Goal: Find specific page/section: Find specific page/section

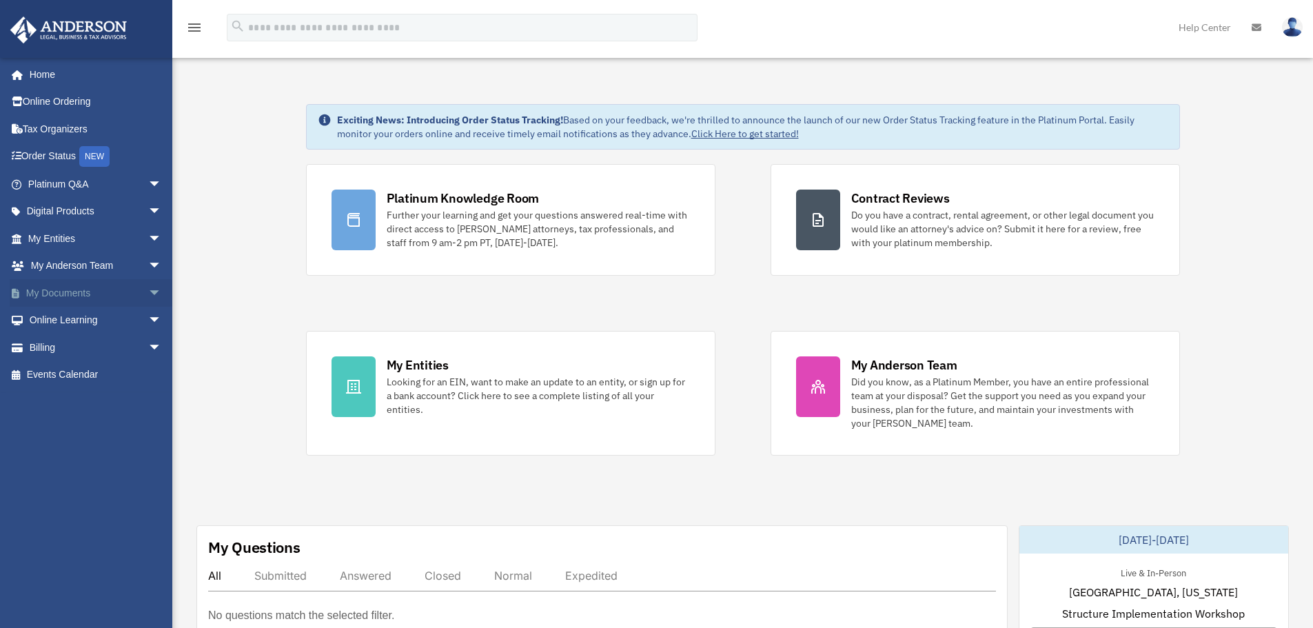
click at [122, 290] on link "My Documents arrow_drop_down" at bounding box center [96, 293] width 173 height 28
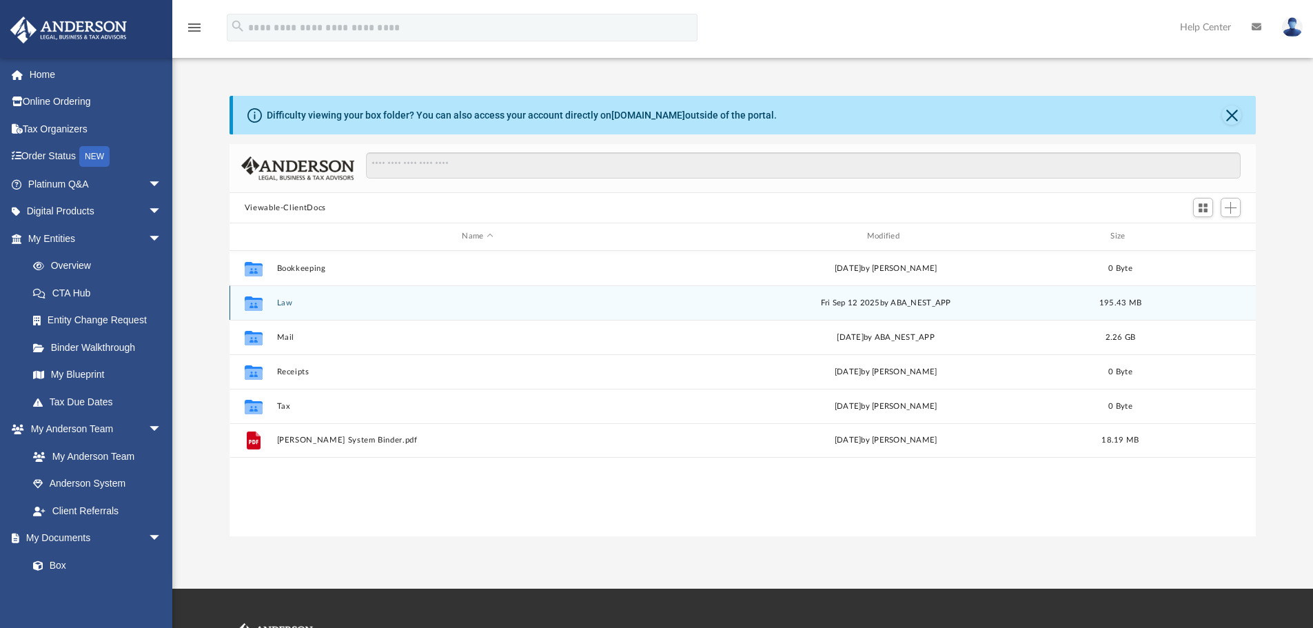
scroll to position [303, 1016]
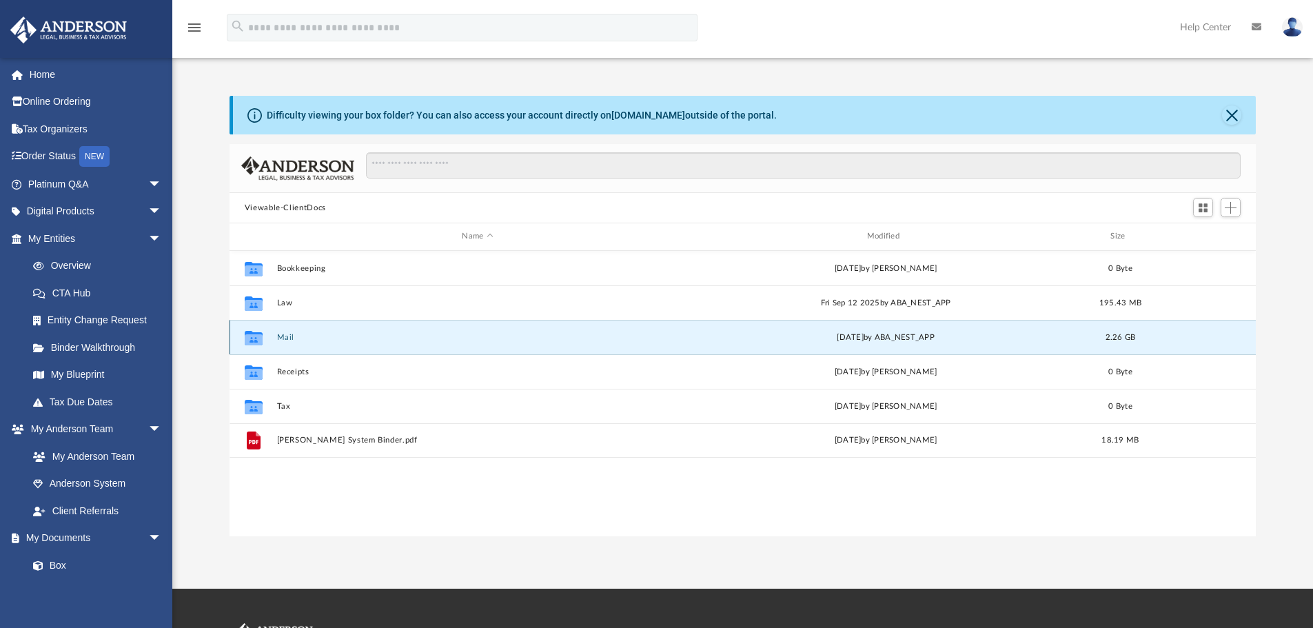
click at [280, 341] on button "Mail" at bounding box center [477, 337] width 402 height 9
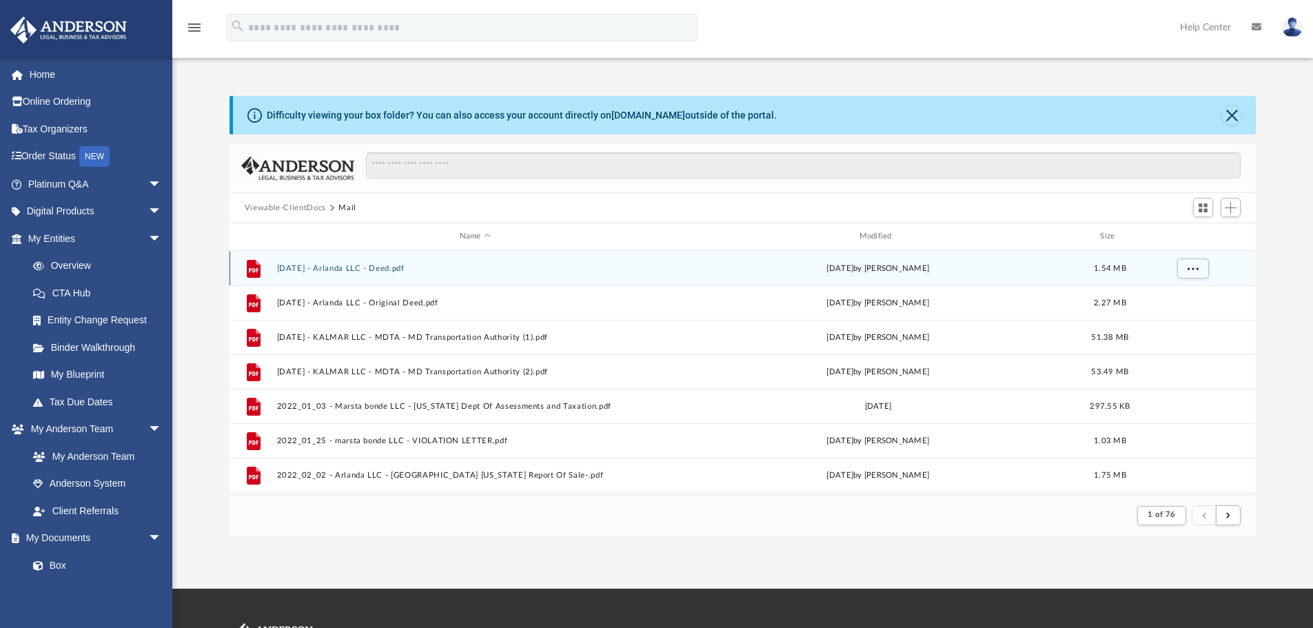
scroll to position [260, 1016]
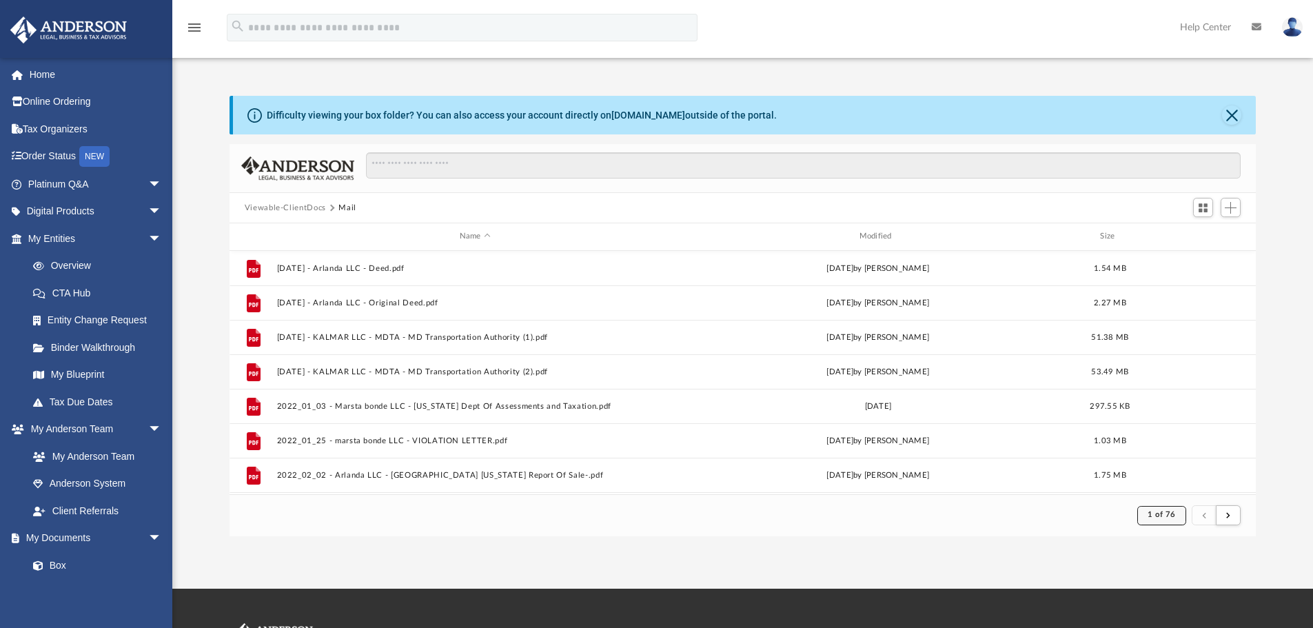
click at [1166, 518] on span "1 of 76" at bounding box center [1161, 515] width 28 height 8
click at [1168, 479] on li "76" at bounding box center [1173, 480] width 10 height 14
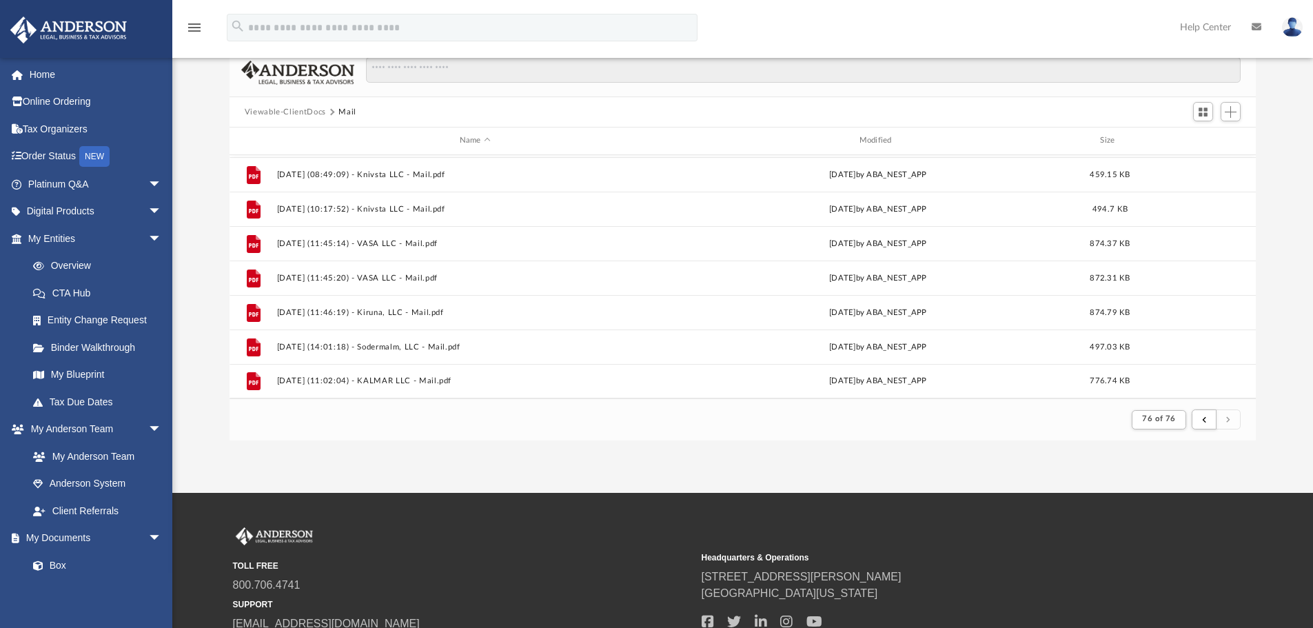
scroll to position [69, 0]
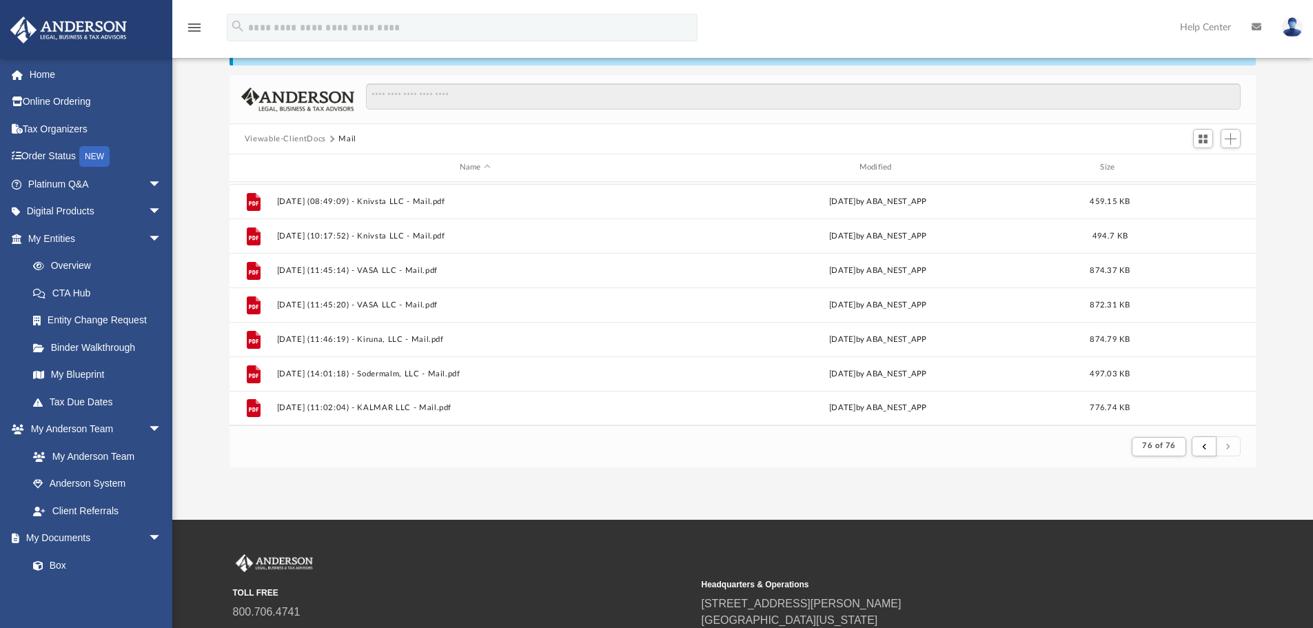
click at [1013, 497] on div "App jpassaad1@gmail.com Sign Out assaad.elie@gmail.com Home Online Ordering Tax…" at bounding box center [656, 225] width 1313 height 589
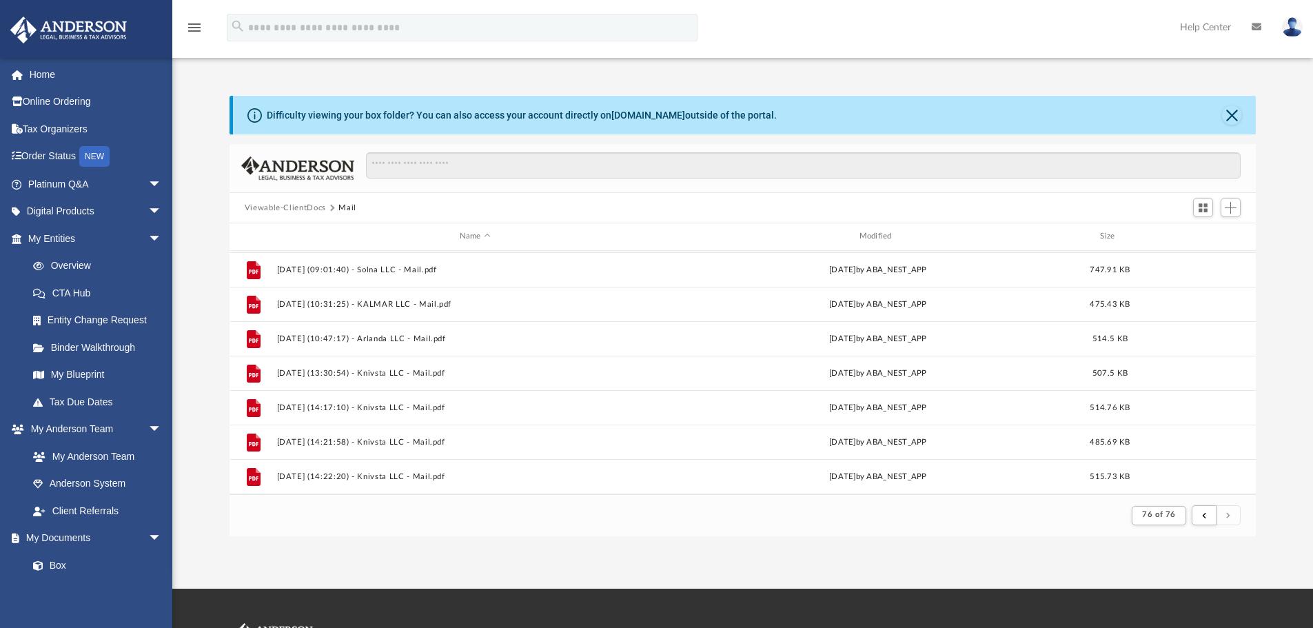
scroll to position [274, 0]
